Goal: Task Accomplishment & Management: Manage account settings

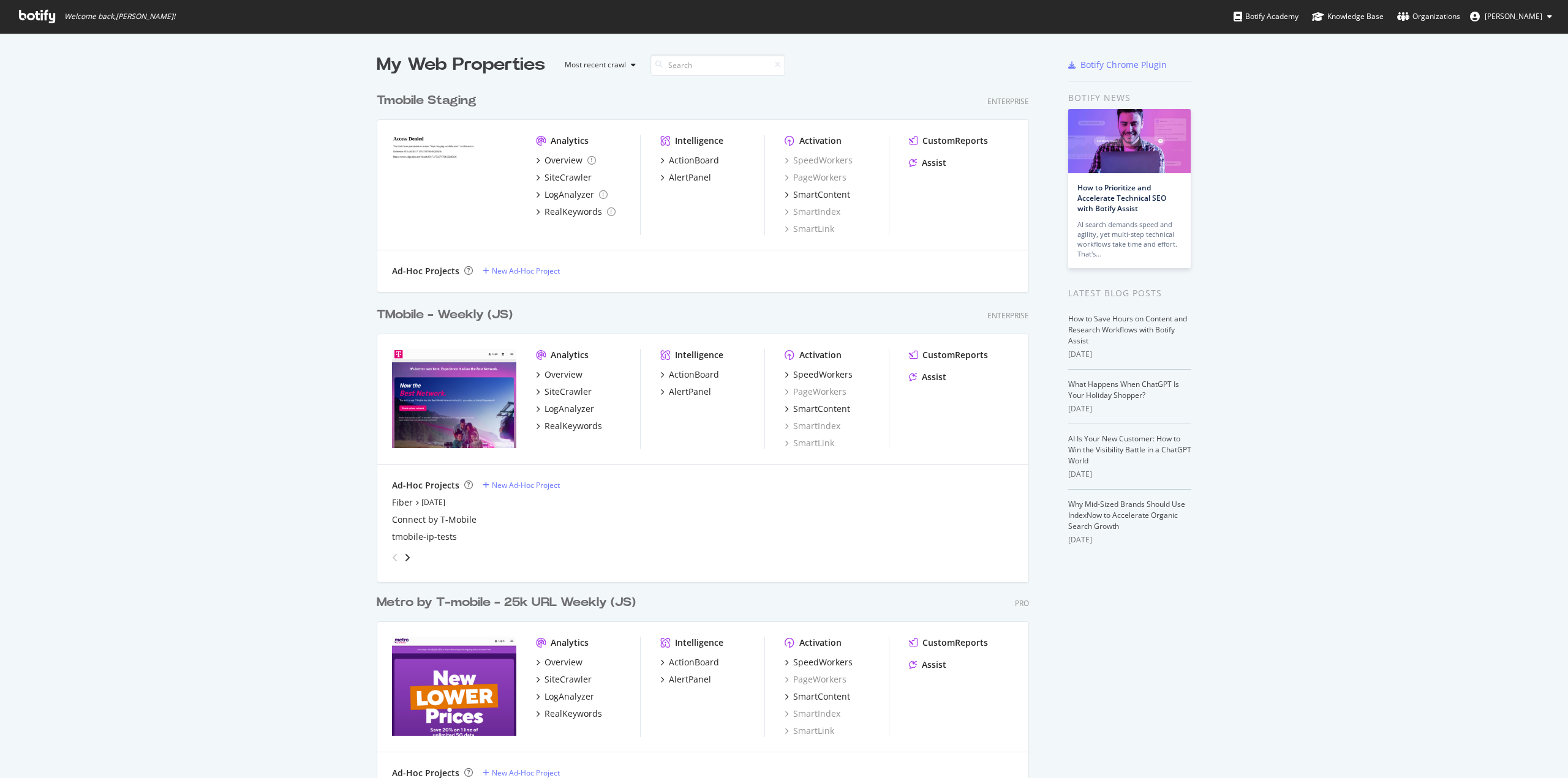
scroll to position [769, 1550]
click at [440, 313] on div "TMobile - Weekly (JS)" at bounding box center [444, 315] width 136 height 18
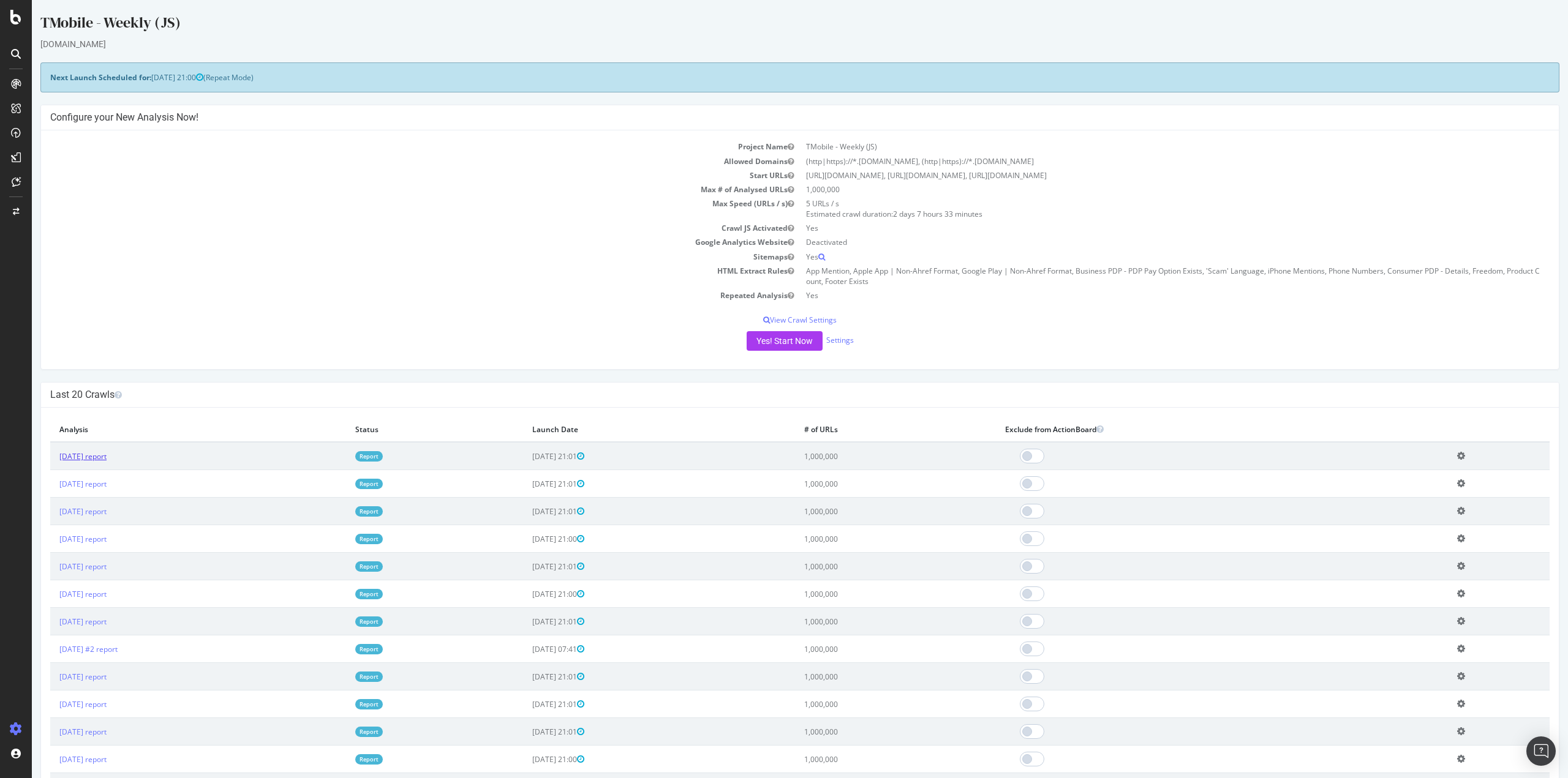
click at [98, 460] on link "[DATE] report" at bounding box center [82, 457] width 47 height 10
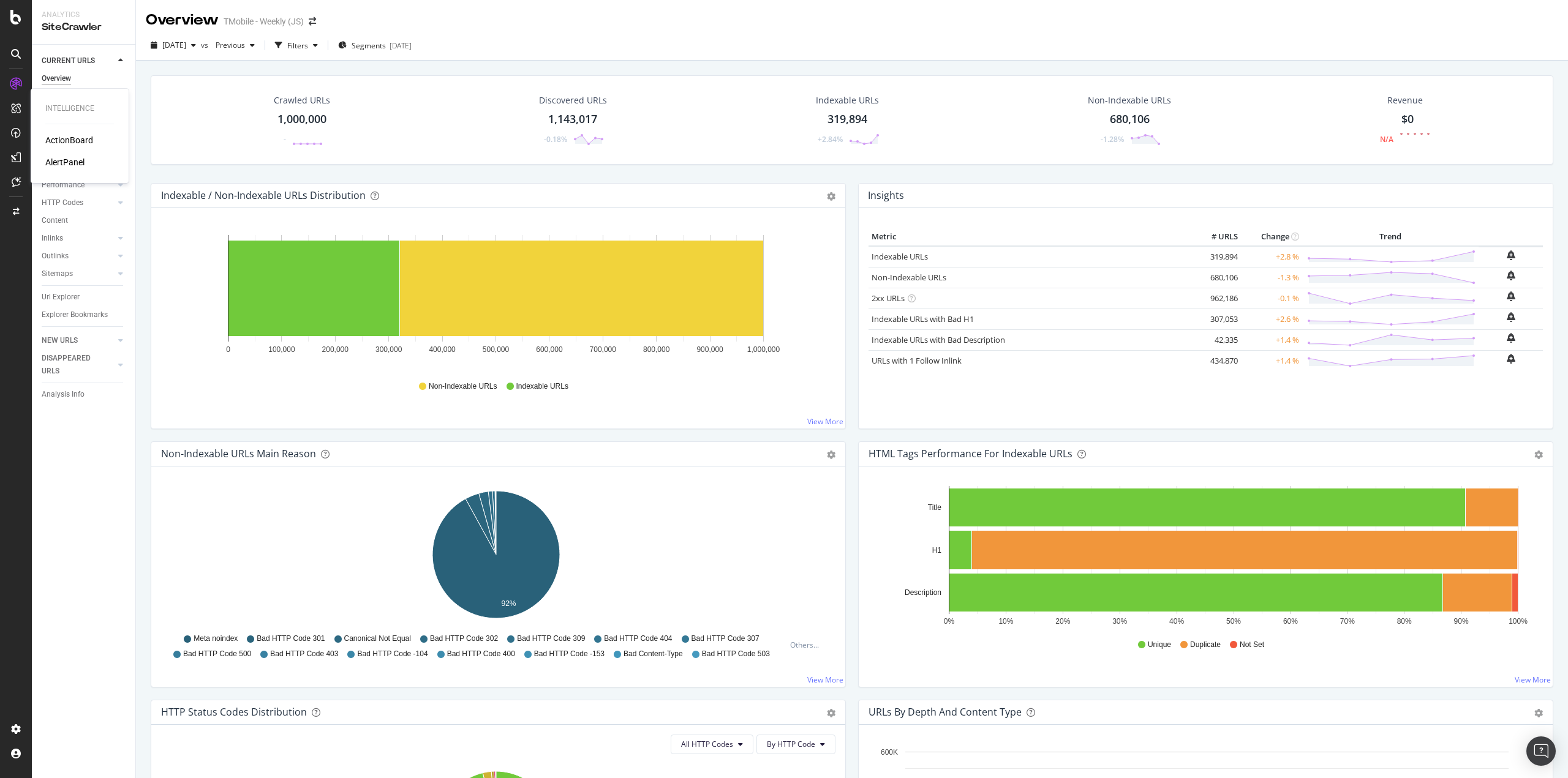
click at [68, 135] on div "ActionBoard" at bounding box center [69, 140] width 48 height 12
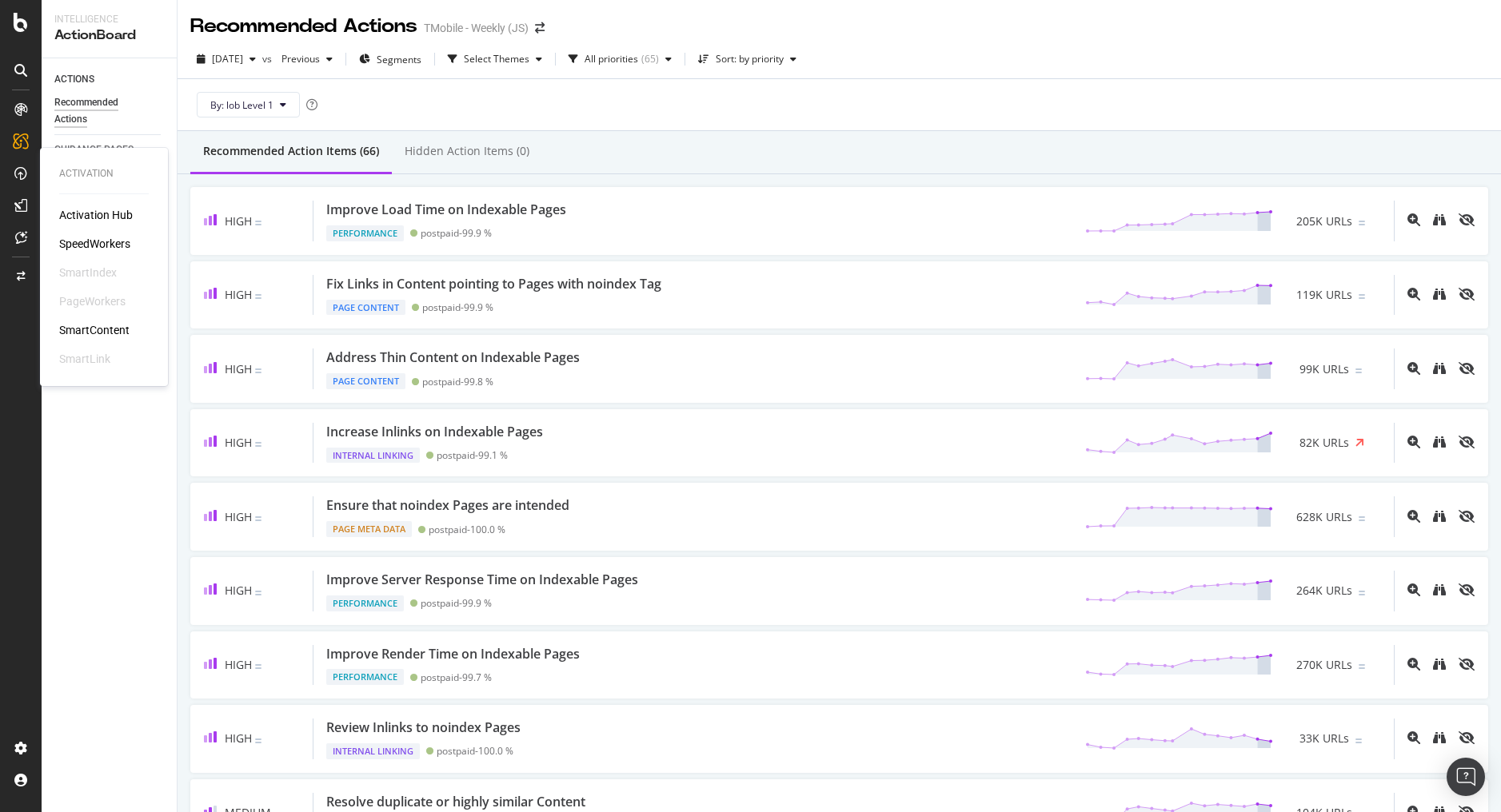
click at [113, 239] on div "SpeedWorkers" at bounding box center [94, 243] width 71 height 16
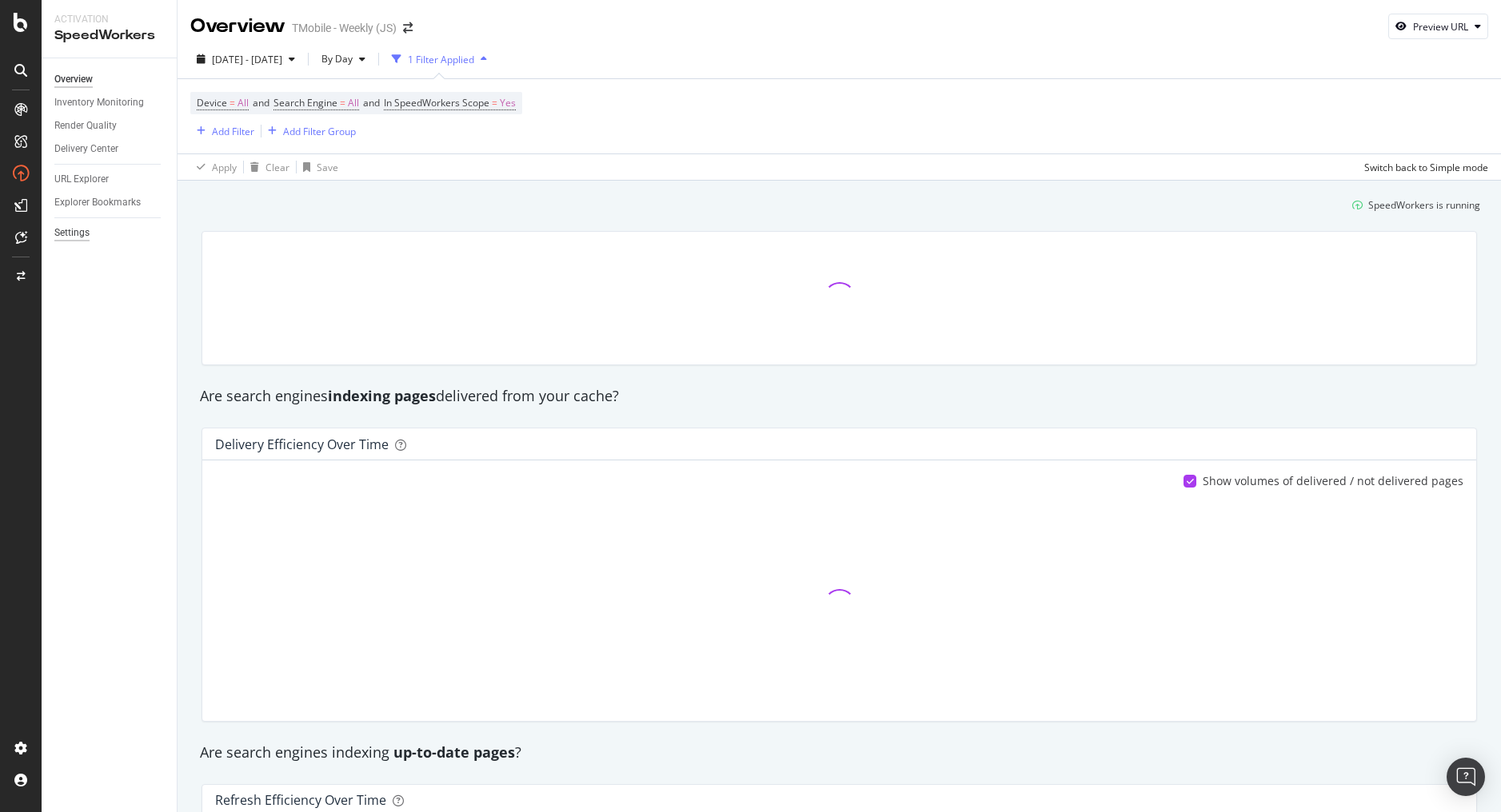
click at [78, 231] on div "Settings" at bounding box center [72, 233] width 35 height 17
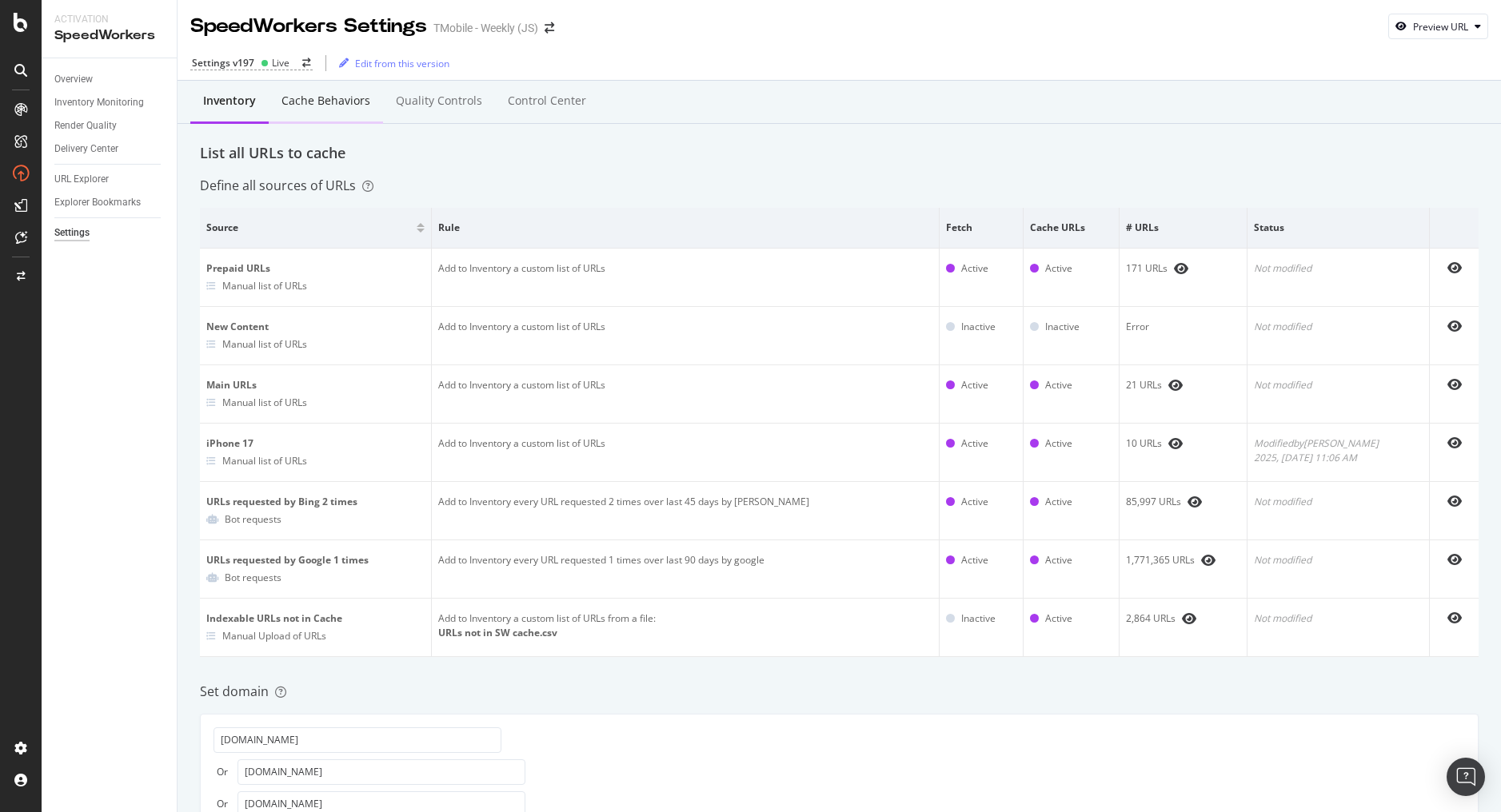
click at [354, 106] on div "Cache behaviors" at bounding box center [325, 100] width 89 height 16
